Goal: Transaction & Acquisition: Obtain resource

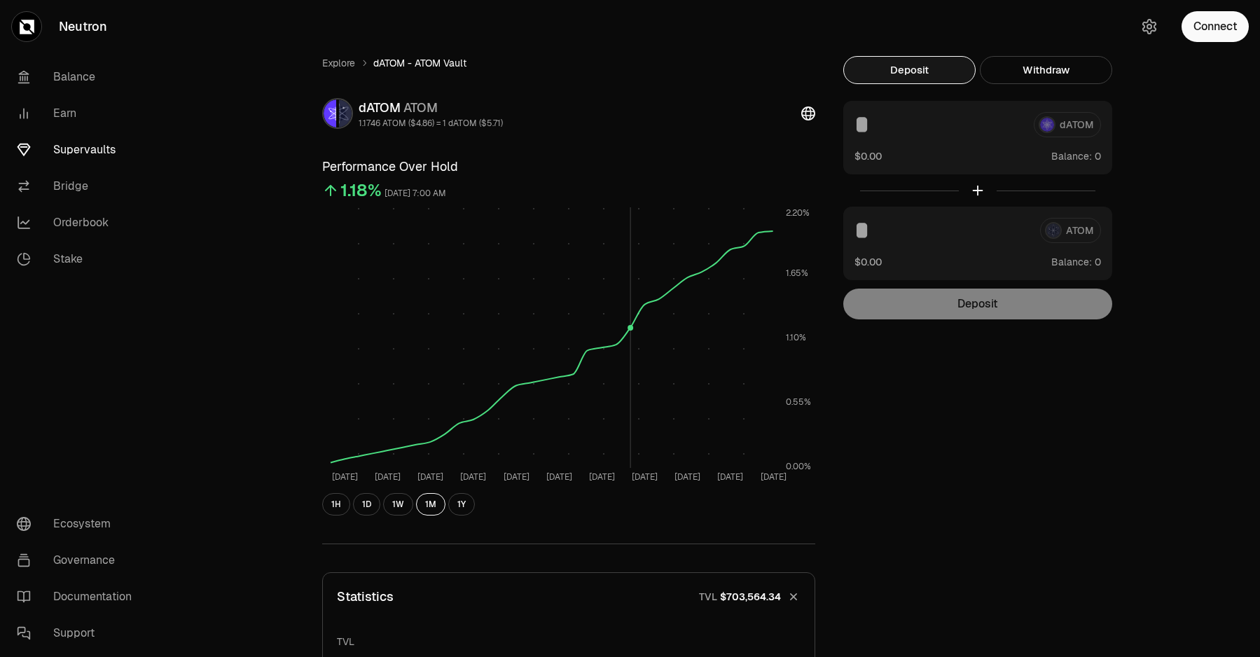
scroll to position [257, 0]
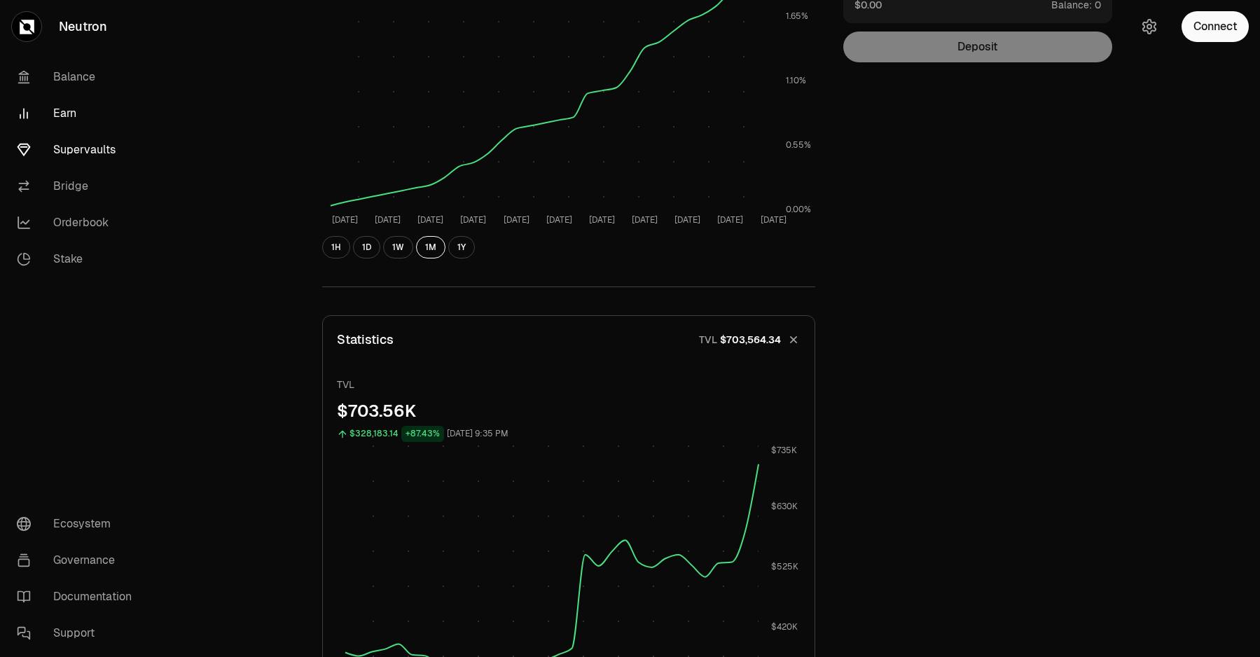
click at [70, 115] on link "Earn" at bounding box center [79, 113] width 146 height 36
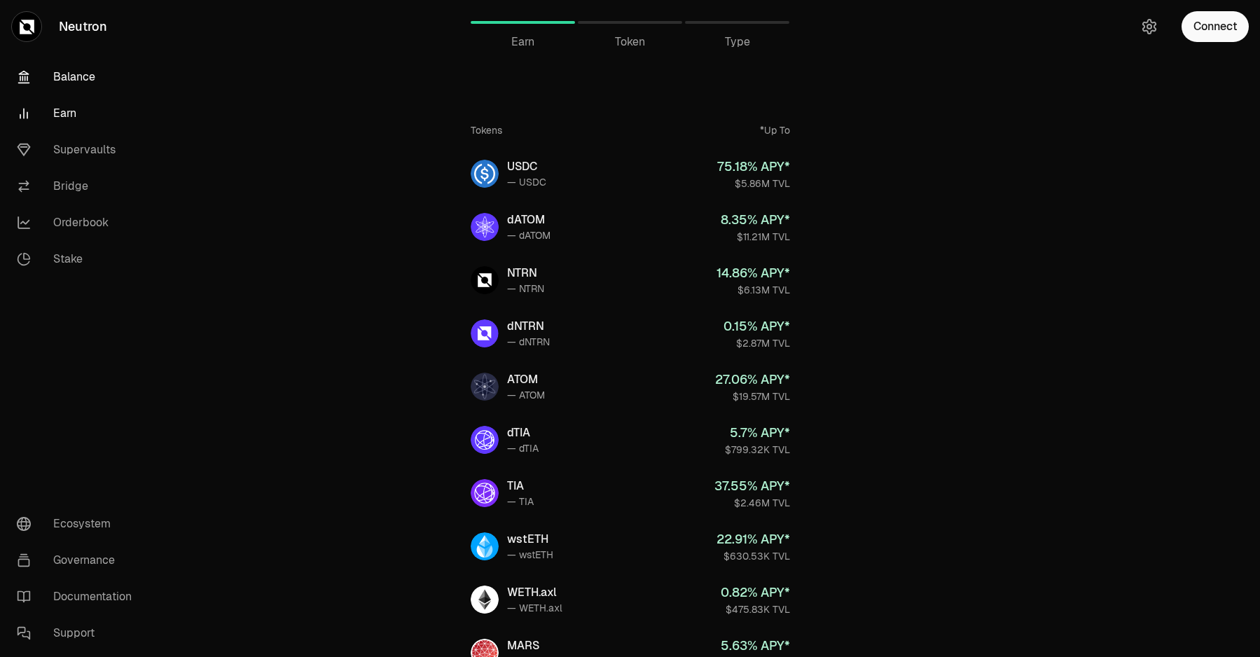
click at [81, 76] on link "Balance" at bounding box center [79, 77] width 146 height 36
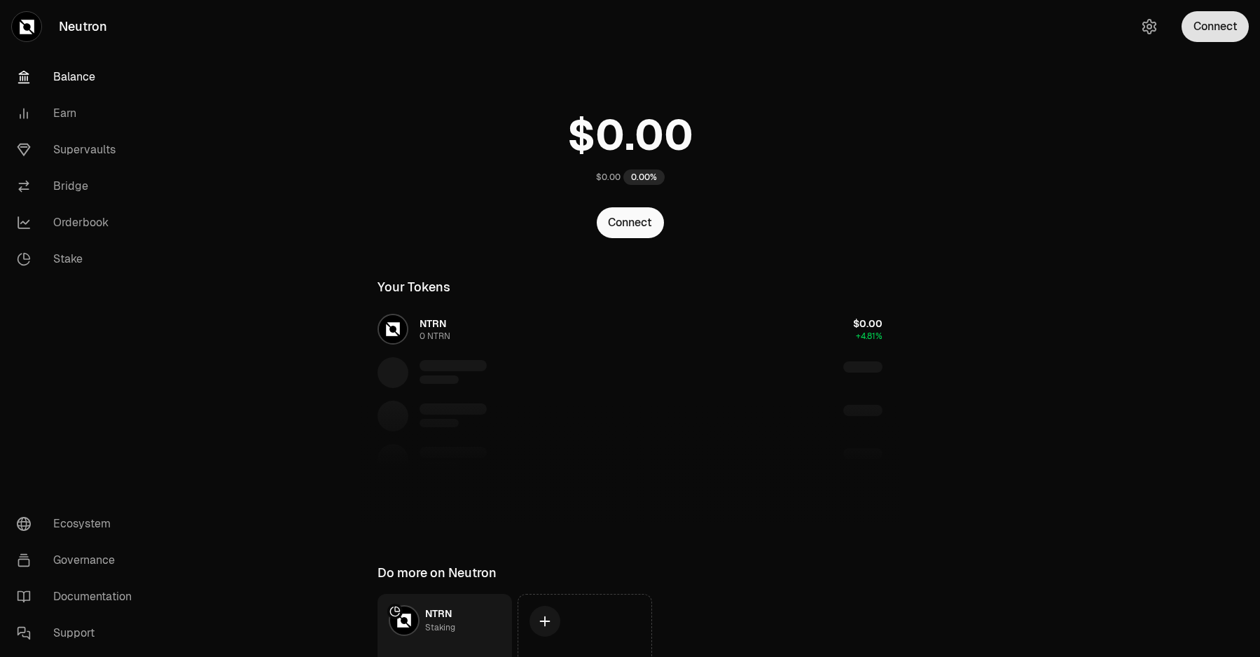
click at [1239, 26] on button "Connect" at bounding box center [1214, 26] width 67 height 31
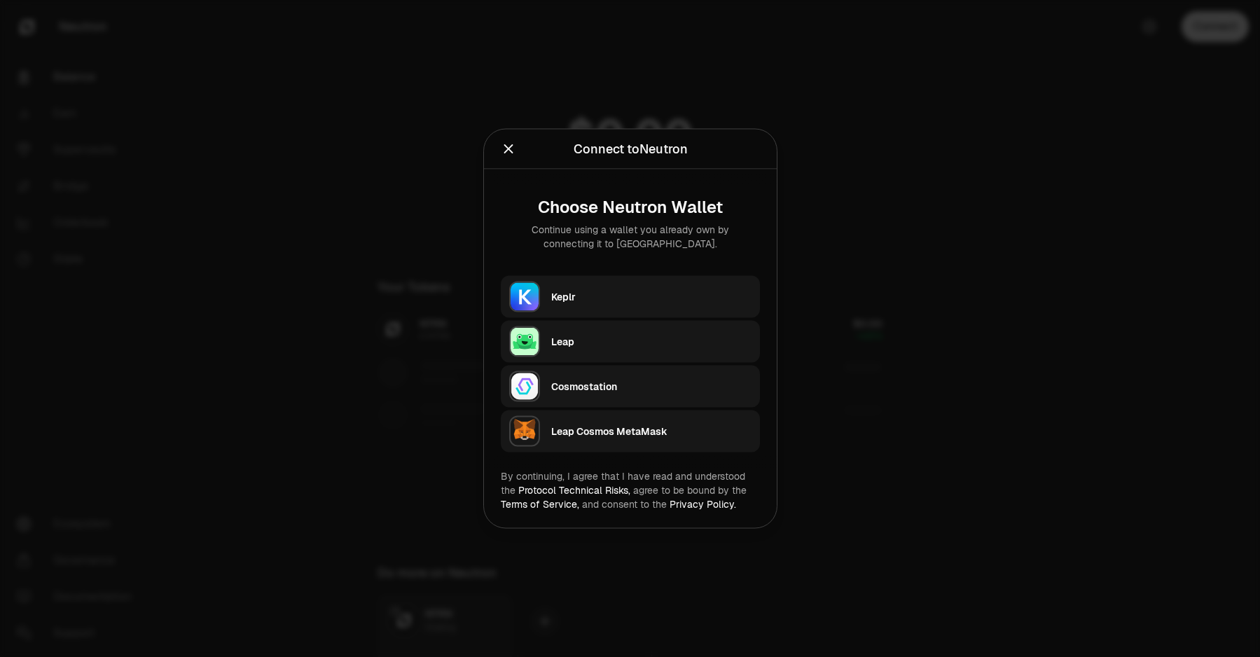
click at [684, 293] on div "Keplr" at bounding box center [651, 297] width 200 height 14
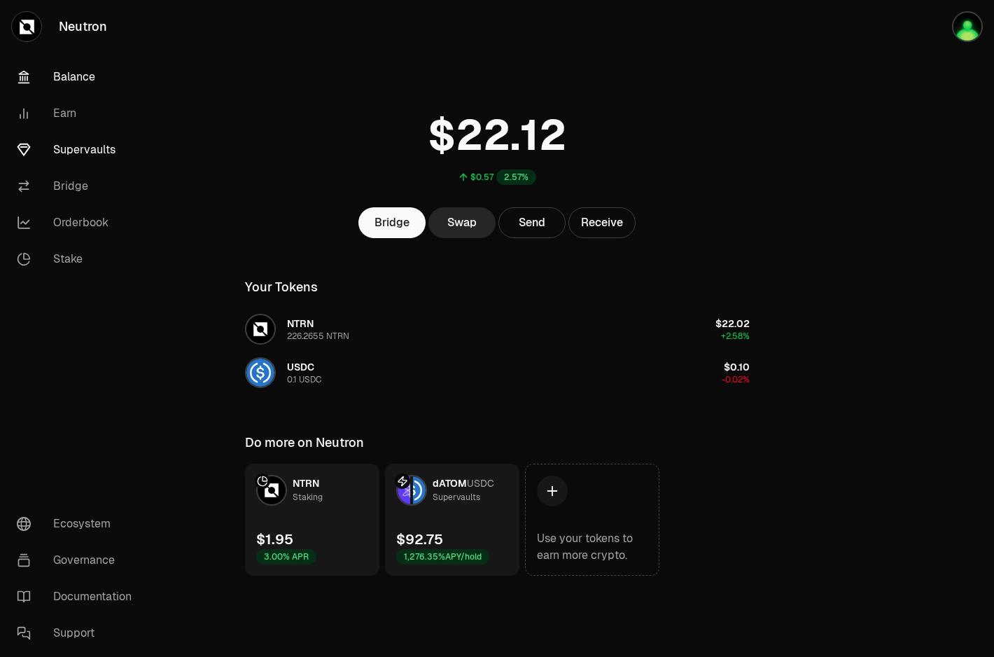
click at [81, 143] on link "Supervaults" at bounding box center [79, 150] width 146 height 36
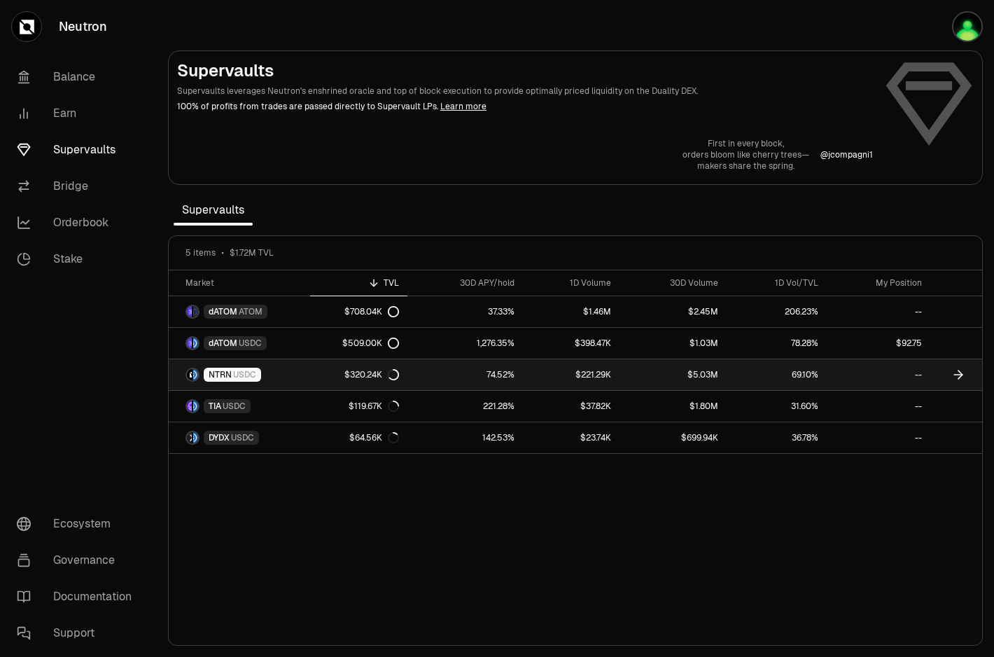
click at [298, 377] on link "NTRN USDC" at bounding box center [239, 374] width 141 height 31
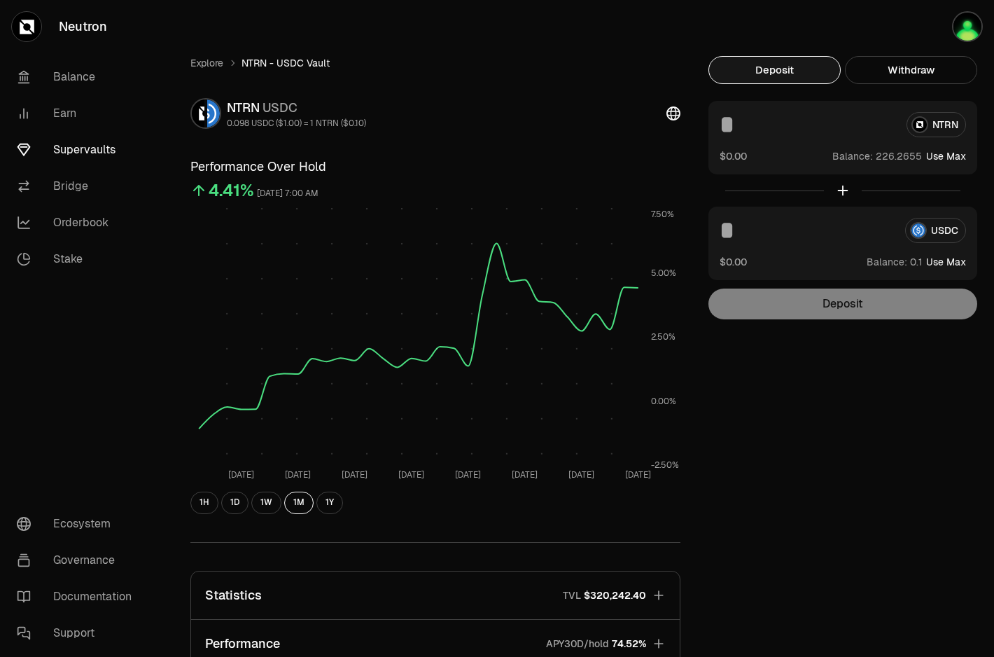
click at [866, 139] on div "NTRN $0.00 Balance: Use Max" at bounding box center [843, 138] width 269 height 74
click at [791, 135] on input at bounding box center [808, 124] width 176 height 25
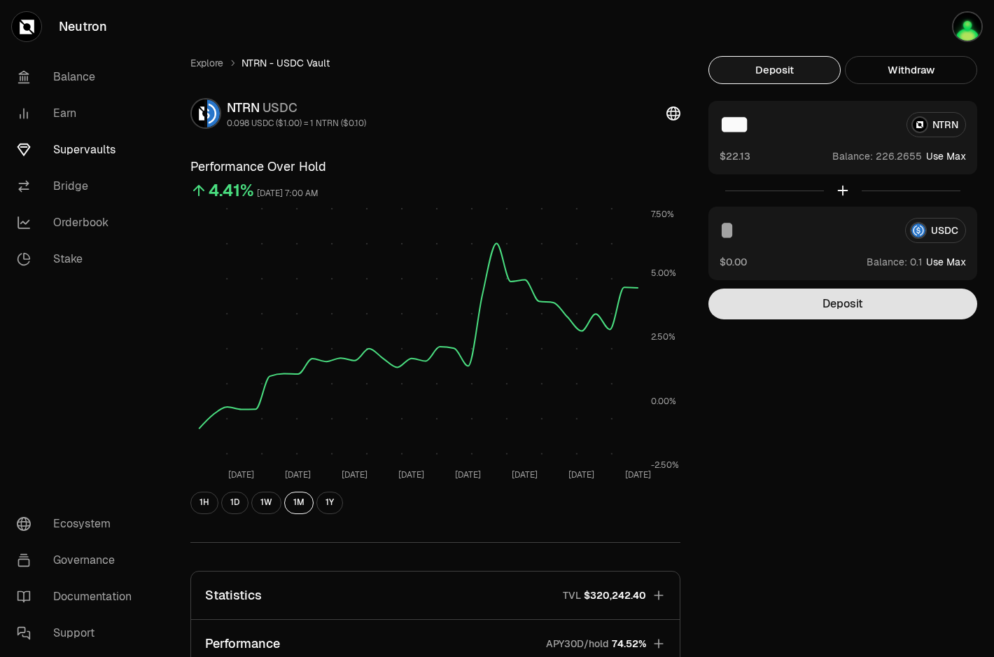
type input "***"
click at [821, 303] on button "Deposit" at bounding box center [843, 303] width 269 height 31
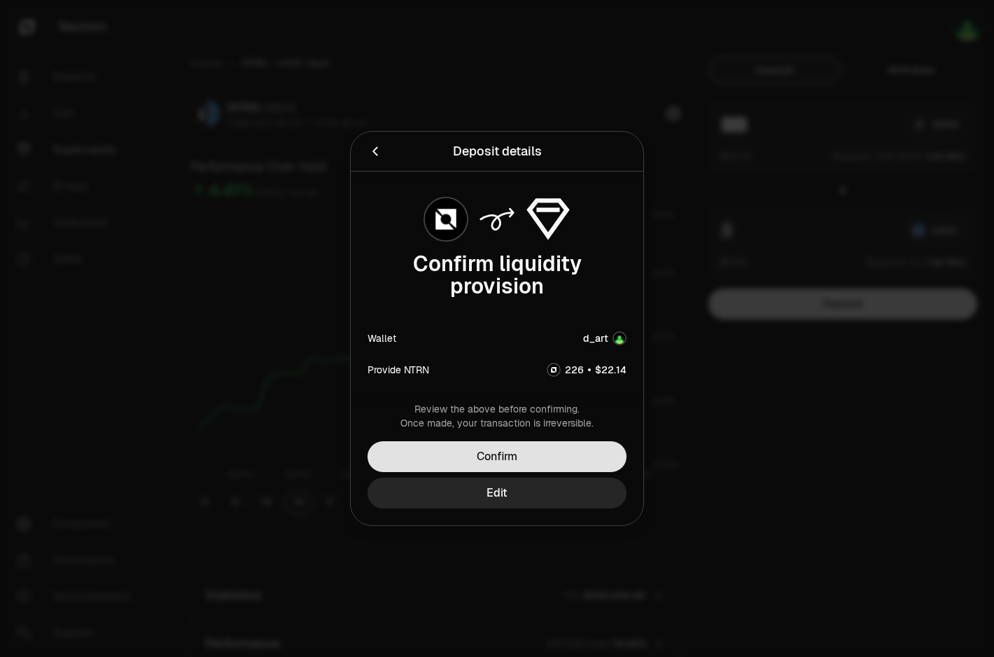
click at [570, 460] on button "Confirm" at bounding box center [497, 456] width 259 height 31
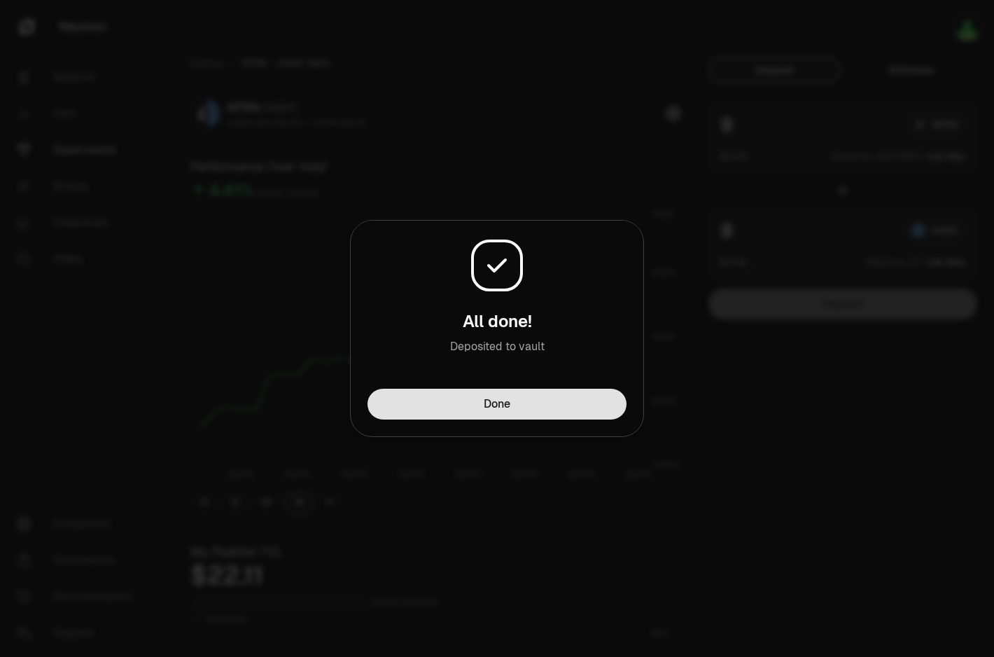
click at [487, 401] on button "Done" at bounding box center [497, 404] width 259 height 31
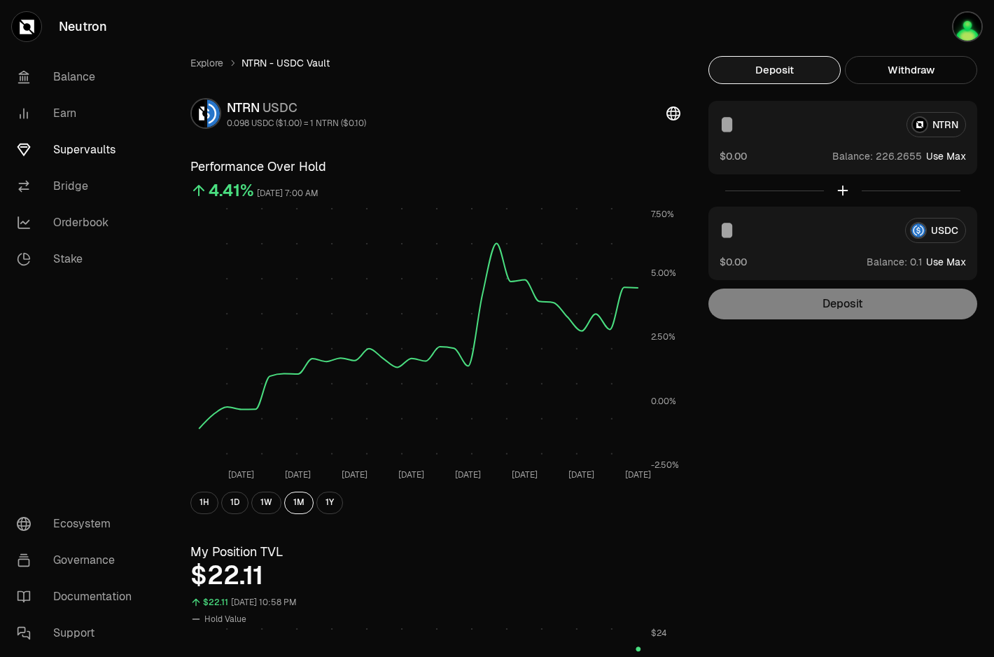
click at [210, 71] on div "Explore NTRN - USDC Vault NTRN USDC 0.098 USDC ($1.00) = 1 NTRN ($0.10) Perform…" at bounding box center [436, 667] width 524 height 1222
click at [211, 66] on link "Explore" at bounding box center [206, 63] width 33 height 14
